Goal: Transaction & Acquisition: Book appointment/travel/reservation

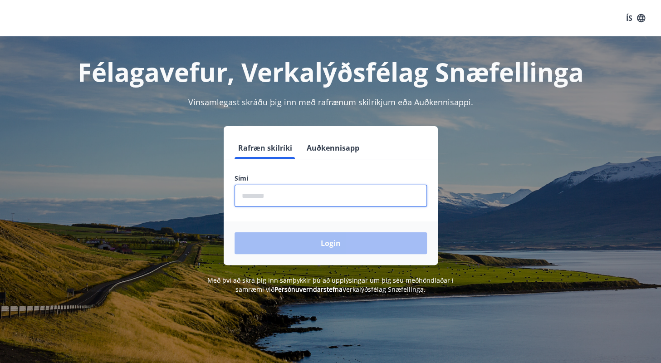
click at [339, 188] on input "phone" at bounding box center [330, 196] width 192 height 22
type input "********"
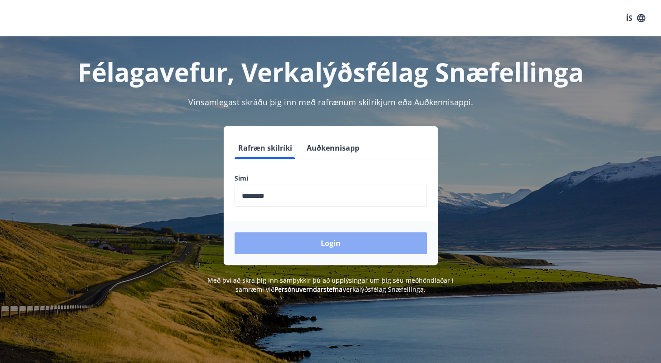
click at [334, 251] on button "Login" at bounding box center [330, 243] width 192 height 22
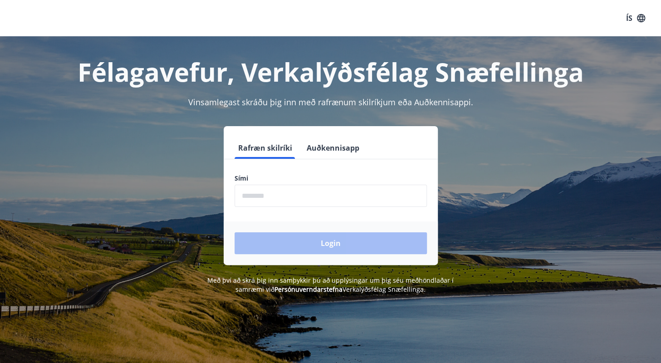
click at [278, 201] on input "phone" at bounding box center [330, 196] width 192 height 22
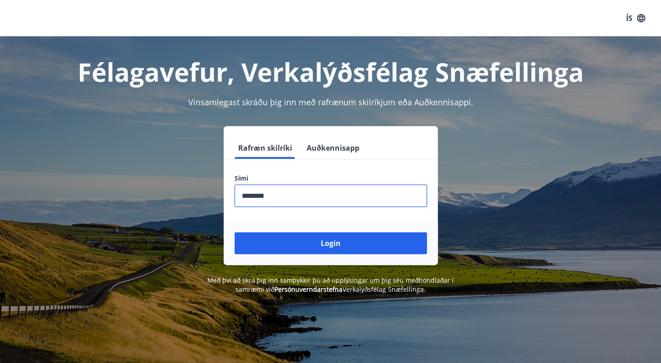
type input "********"
click at [234, 232] on button "Login" at bounding box center [330, 243] width 192 height 22
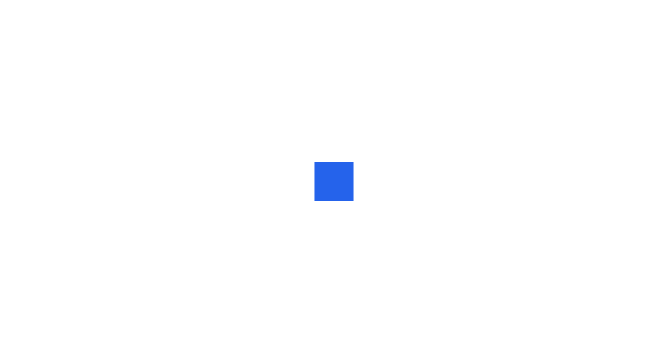
click at [278, 201] on div at bounding box center [334, 181] width 668 height 363
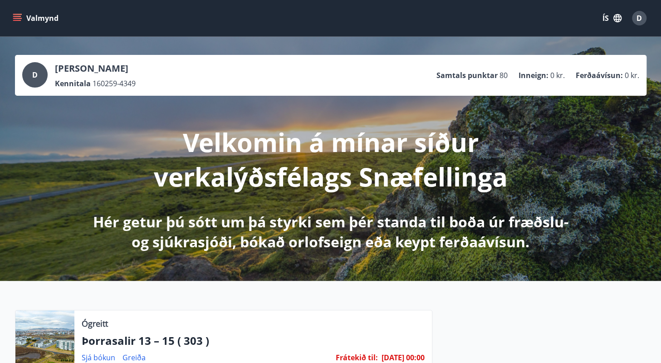
click at [18, 17] on icon "menu" at bounding box center [17, 16] width 8 height 1
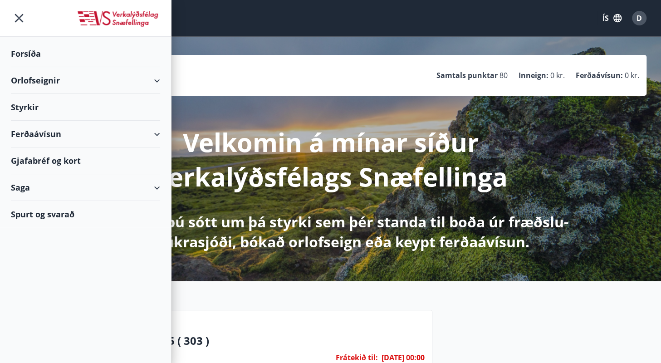
click at [155, 82] on div "Orlofseignir" at bounding box center [85, 80] width 149 height 27
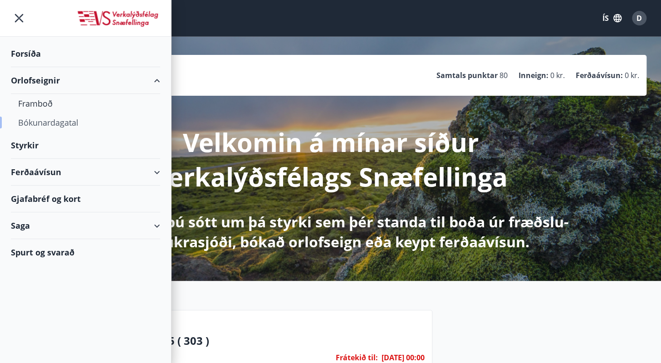
click at [49, 123] on div "Bókunardagatal" at bounding box center [85, 122] width 135 height 19
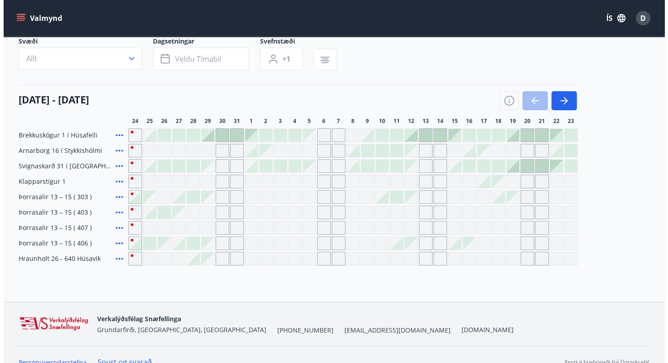
scroll to position [70, 0]
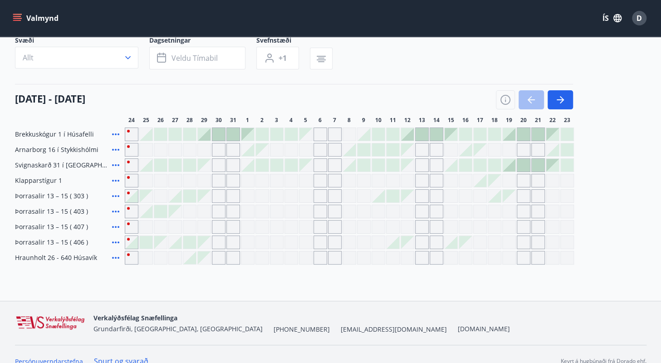
click at [177, 242] on div at bounding box center [175, 242] width 13 height 13
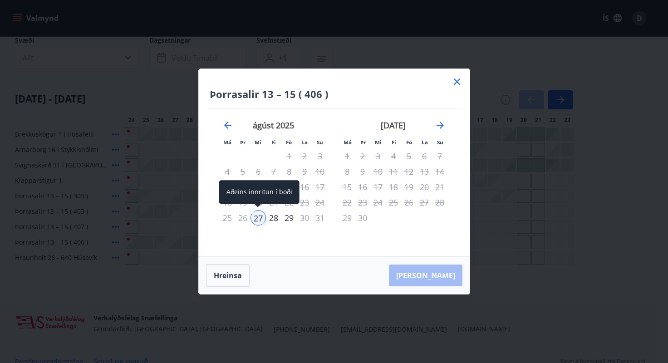
click at [256, 220] on div "27" at bounding box center [257, 217] width 15 height 15
click at [278, 218] on div "28" at bounding box center [273, 217] width 15 height 15
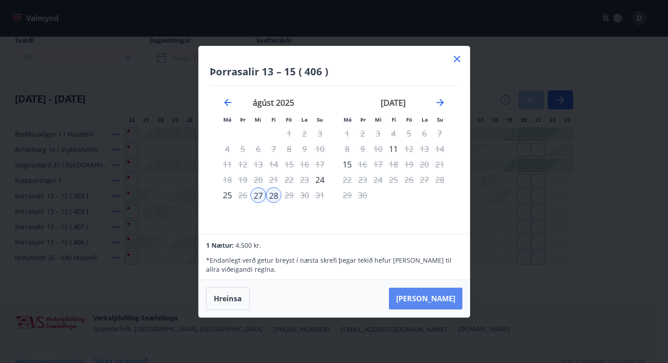
click at [434, 300] on button "Taka Frá" at bounding box center [425, 299] width 73 height 22
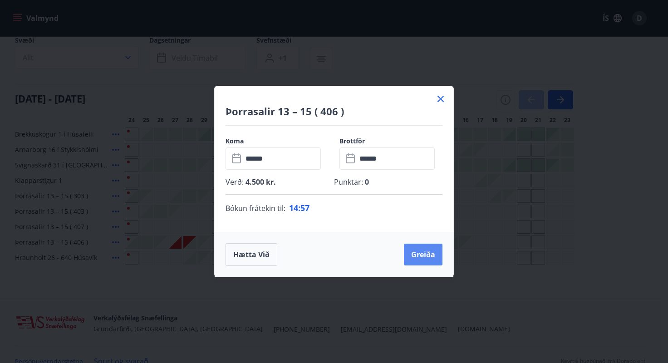
click at [425, 257] on button "Greiða" at bounding box center [423, 255] width 39 height 22
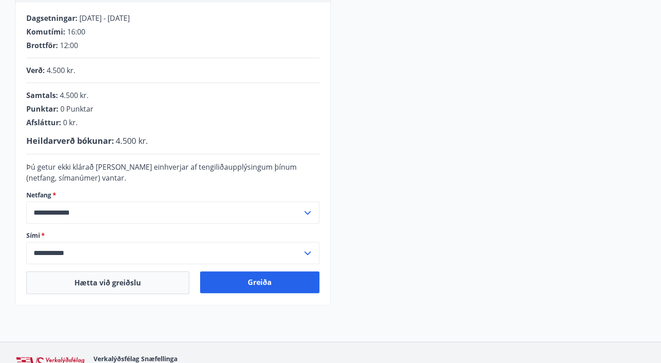
scroll to position [186, 0]
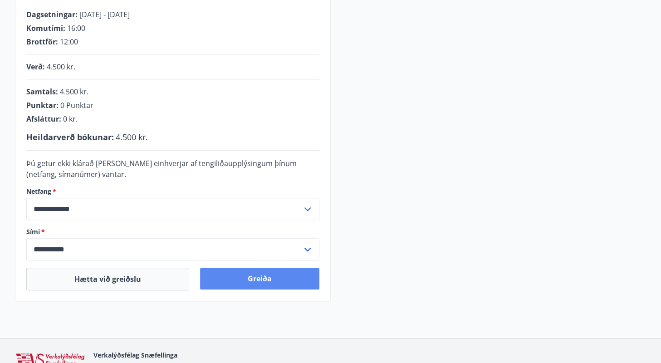
click at [273, 275] on button "Greiða" at bounding box center [259, 279] width 119 height 22
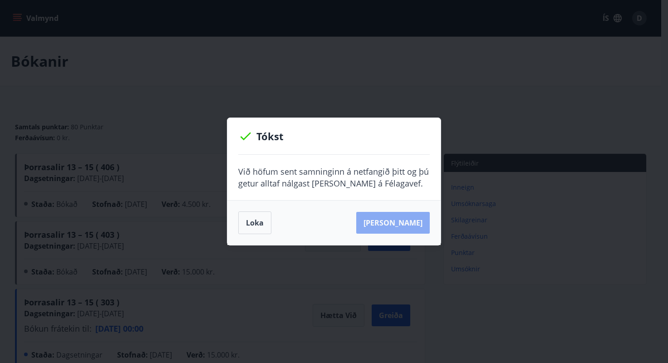
click at [410, 219] on button "Sjá samning" at bounding box center [392, 223] width 73 height 22
click at [248, 220] on button "Loka" at bounding box center [254, 222] width 33 height 23
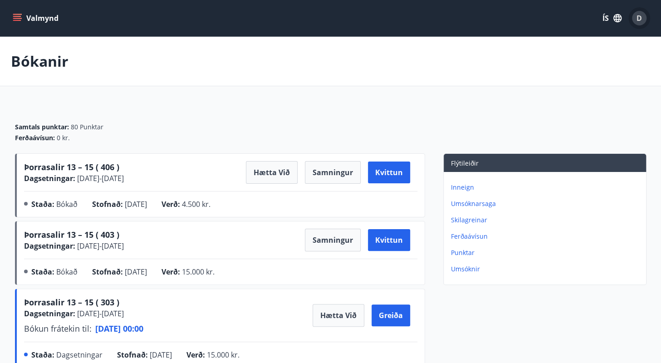
click at [640, 21] on span "D" at bounding box center [638, 18] width 5 height 10
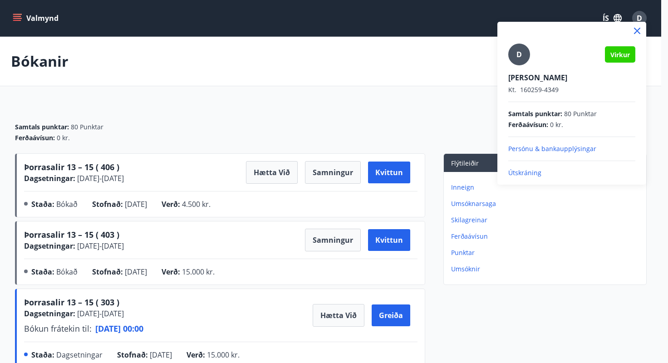
click at [538, 170] on p "Útskráning" at bounding box center [571, 172] width 127 height 9
